Goal: Transaction & Acquisition: Book appointment/travel/reservation

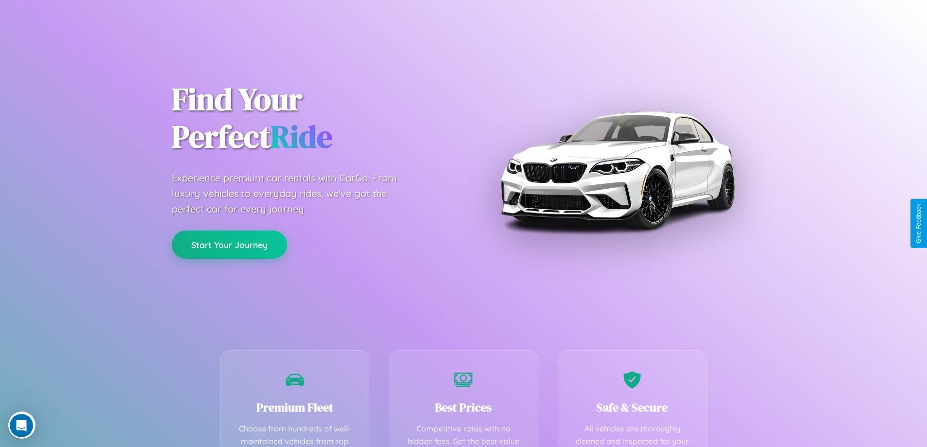
click at [229, 245] on button "Start Your Journey" at bounding box center [229, 245] width 115 height 28
click at [229, 244] on button "Start Your Journey" at bounding box center [229, 245] width 115 height 28
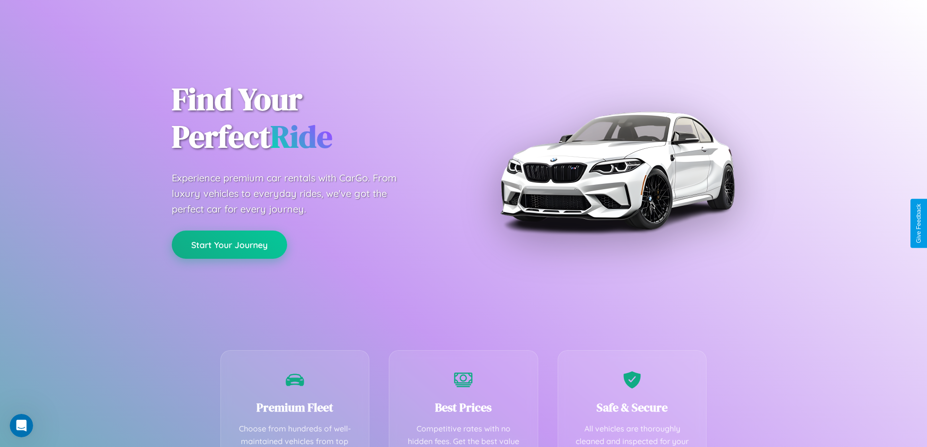
click at [229, 244] on button "Start Your Journey" at bounding box center [229, 245] width 115 height 28
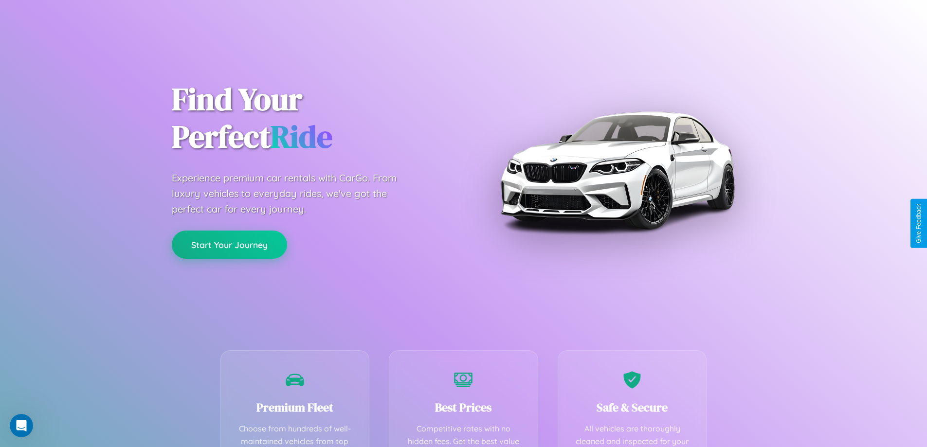
click at [229, 244] on button "Start Your Journey" at bounding box center [229, 245] width 115 height 28
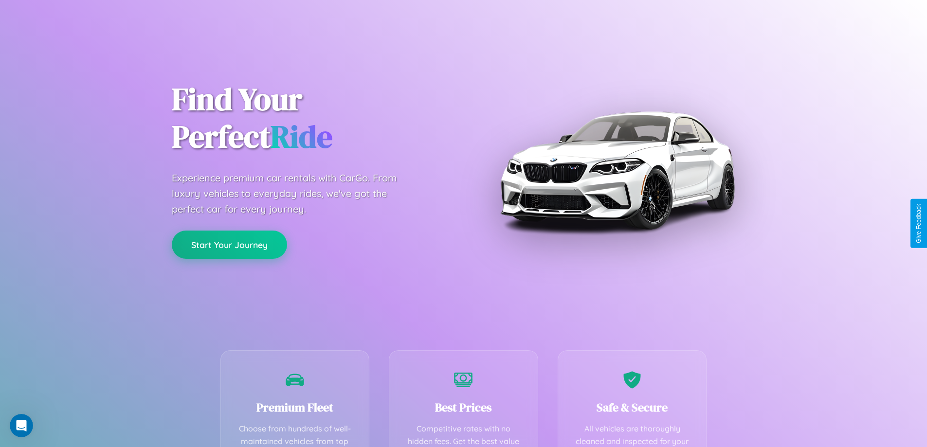
click at [229, 244] on button "Start Your Journey" at bounding box center [229, 245] width 115 height 28
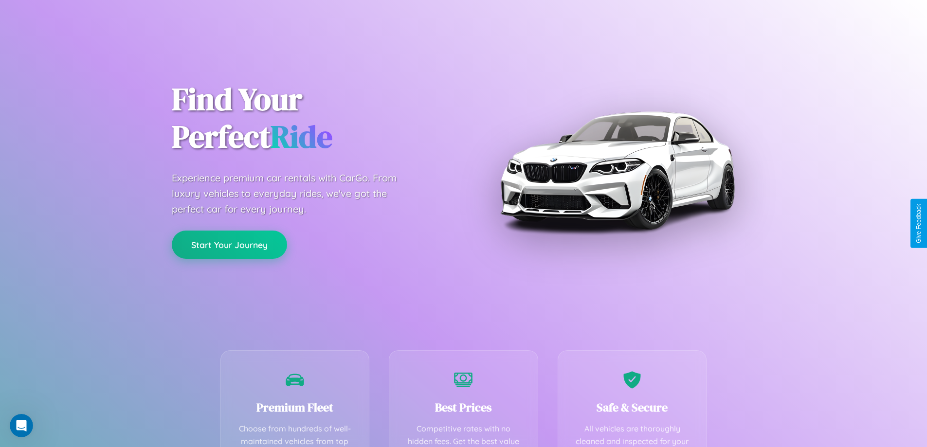
click at [229, 244] on button "Start Your Journey" at bounding box center [229, 245] width 115 height 28
